Goal: Navigation & Orientation: Go to known website

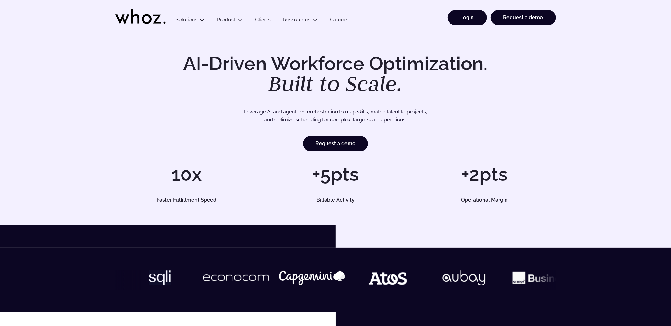
click at [473, 18] on link "Login" at bounding box center [467, 17] width 39 height 15
click at [469, 16] on link "Login" at bounding box center [467, 17] width 39 height 15
